Goal: Check status: Check status

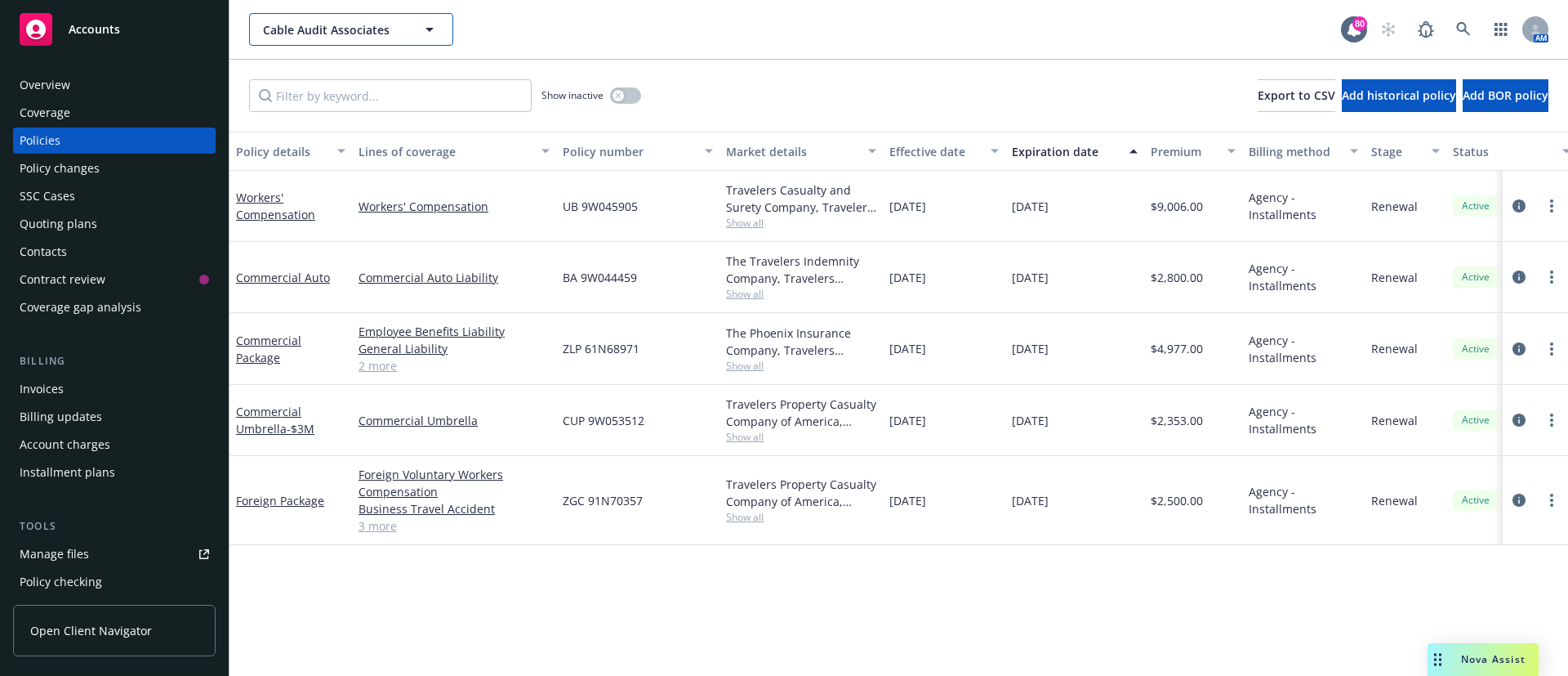
click at [354, 36] on span "Cable Audit Associates" at bounding box center [334, 29] width 141 height 17
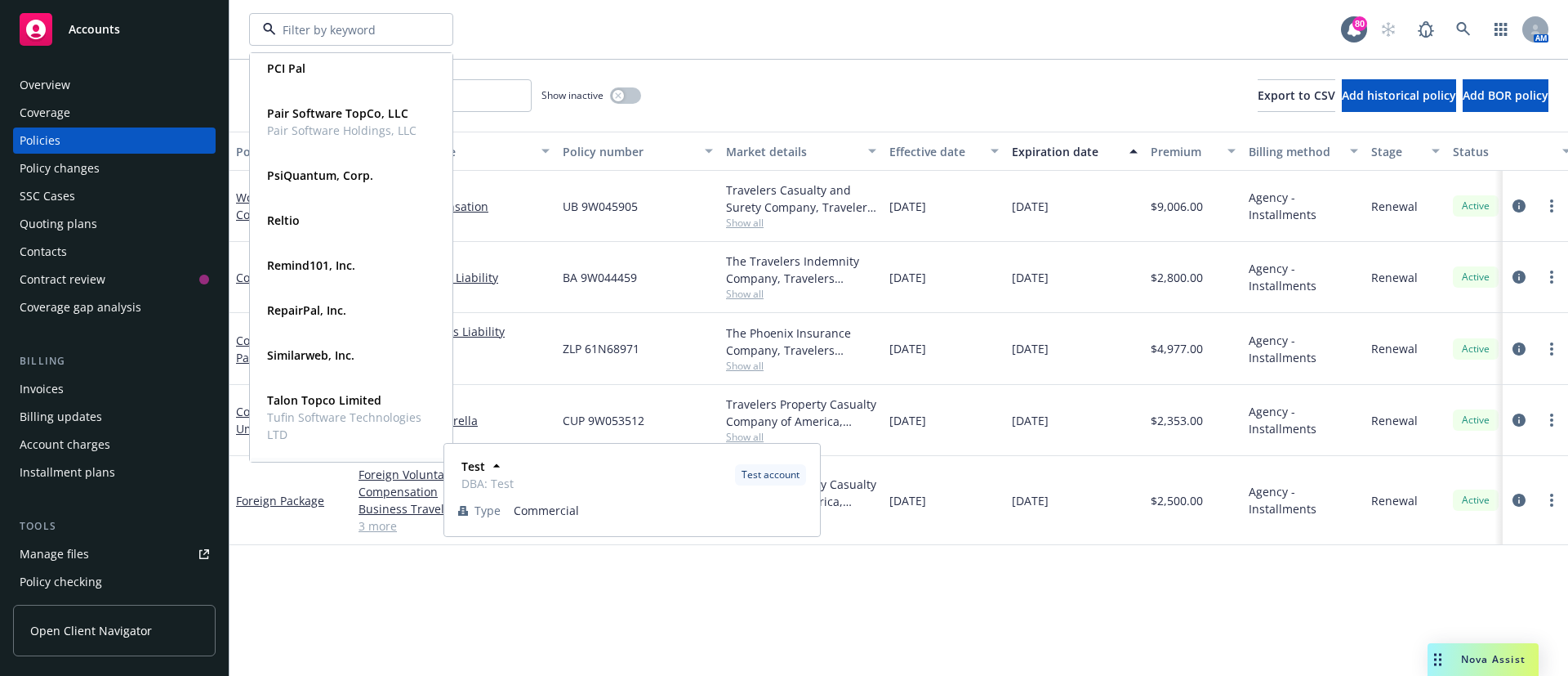
scroll to position [1122, 0]
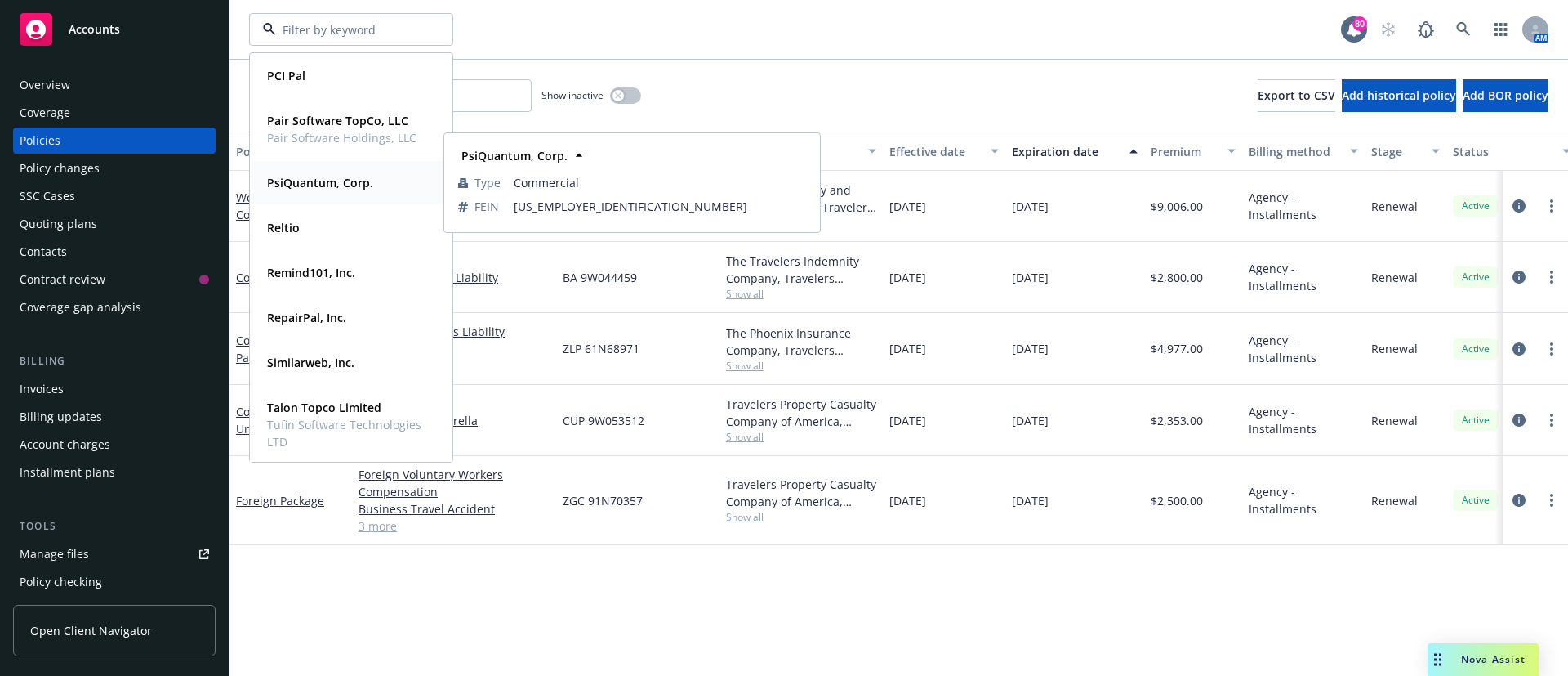
click at [307, 192] on div "PsiQuantum, Corp." at bounding box center [318, 182] width 116 height 24
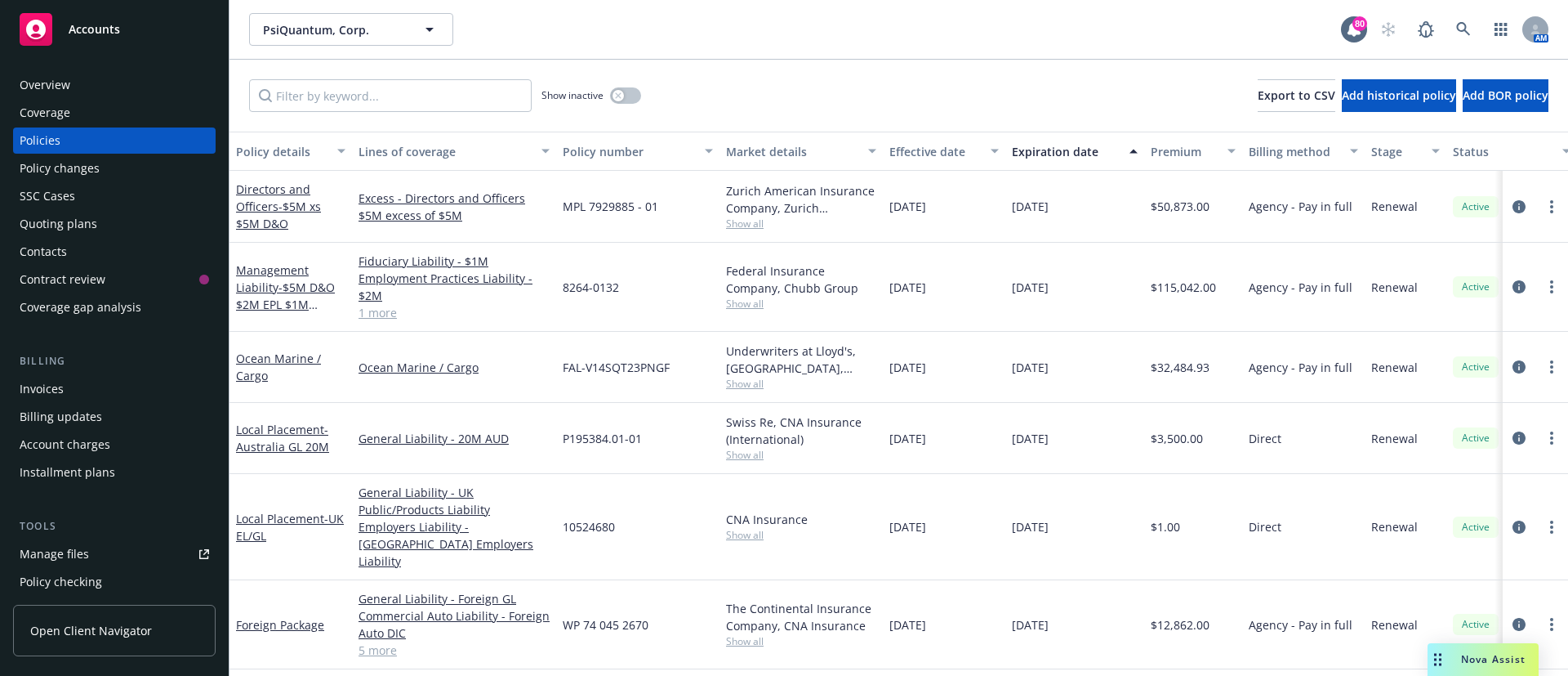
click at [50, 230] on div "Quoting plans" at bounding box center [58, 224] width 77 height 26
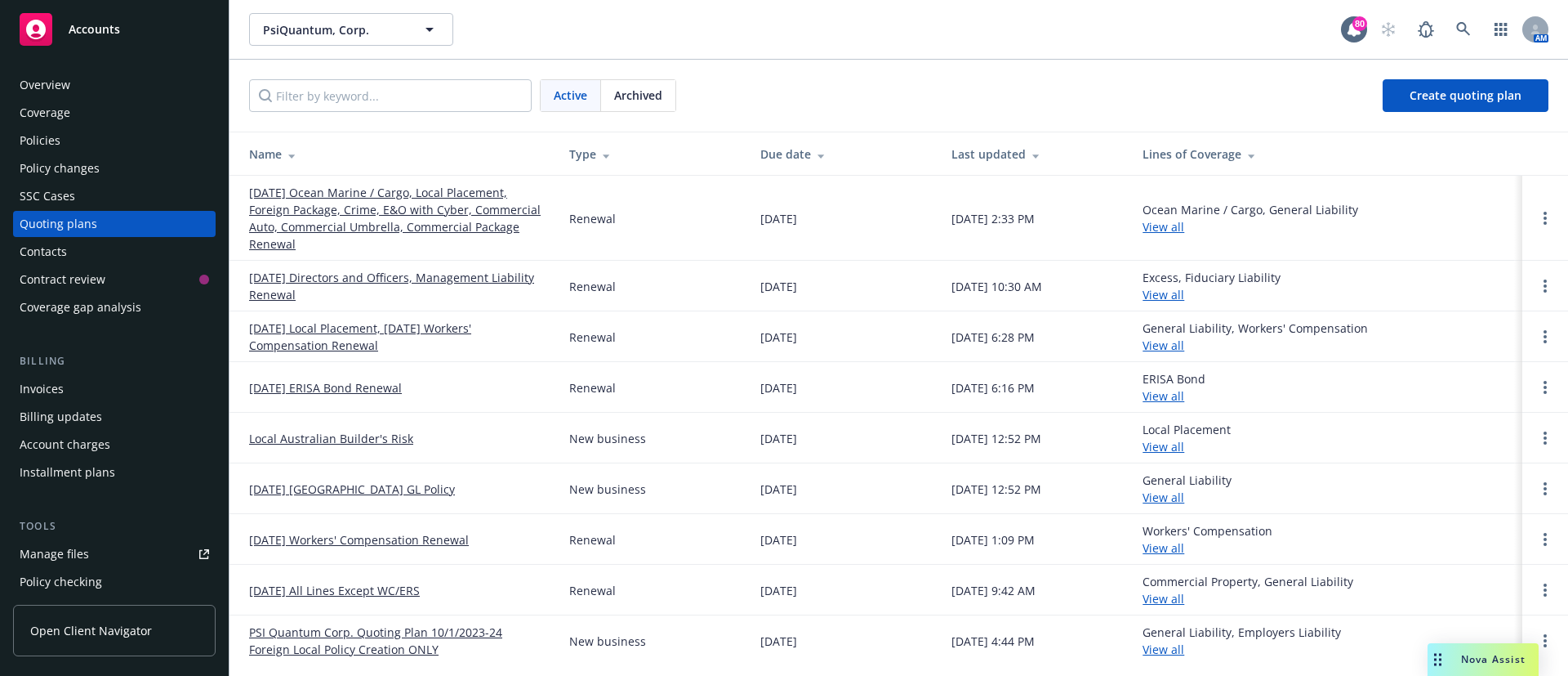
click at [398, 200] on link "[DATE] Ocean Marine / Cargo, Local Placement, Foreign Package, Crime, E&O with …" at bounding box center [396, 218] width 294 height 68
